Goal: Task Accomplishment & Management: Use online tool/utility

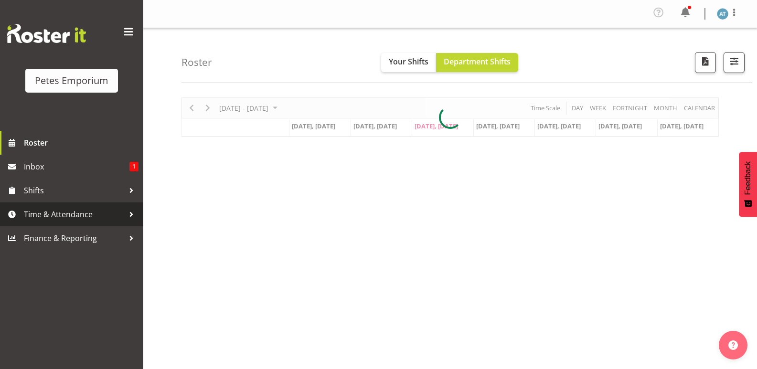
click at [82, 220] on span "Time & Attendance" at bounding box center [74, 214] width 100 height 14
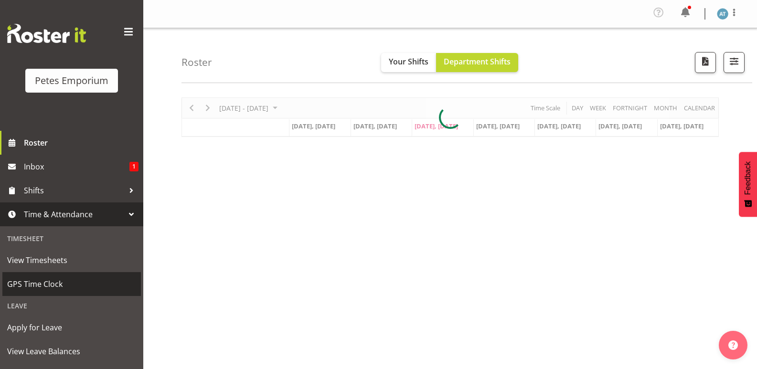
click at [69, 285] on span "GPS Time Clock" at bounding box center [71, 284] width 129 height 14
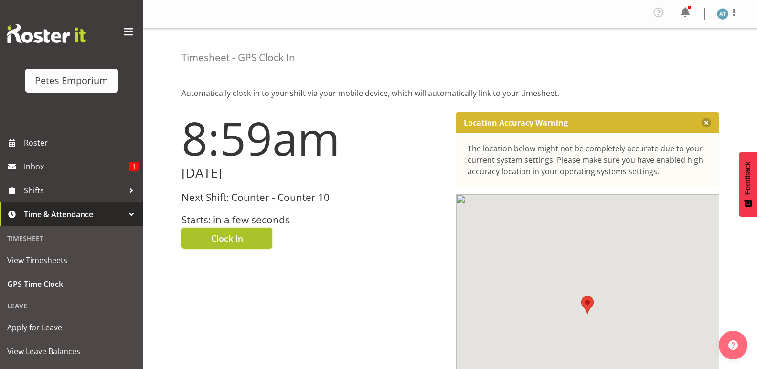
click at [238, 240] on span "Clock In" at bounding box center [227, 238] width 32 height 12
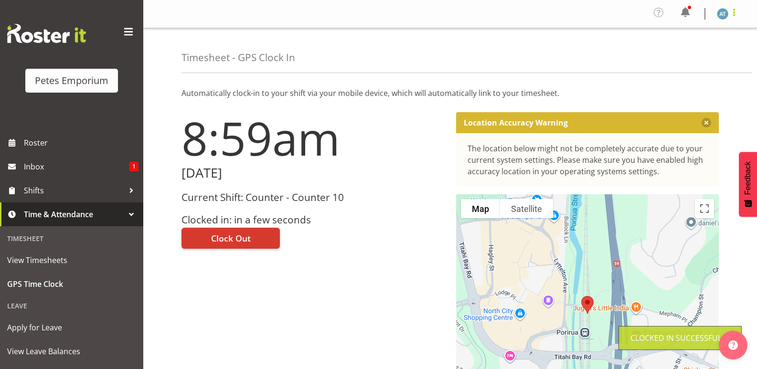
click at [733, 11] on span at bounding box center [733, 12] width 11 height 11
click at [703, 53] on link "Log Out" at bounding box center [694, 52] width 92 height 17
